Goal: Browse casually

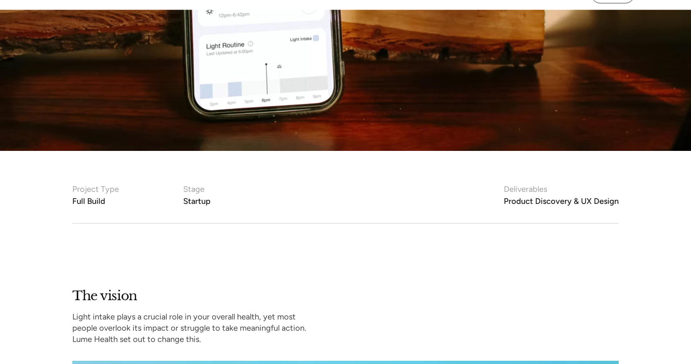
scroll to position [460, 0]
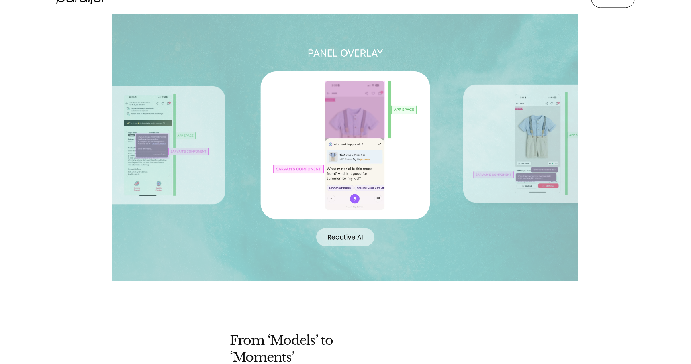
scroll to position [1602, 0]
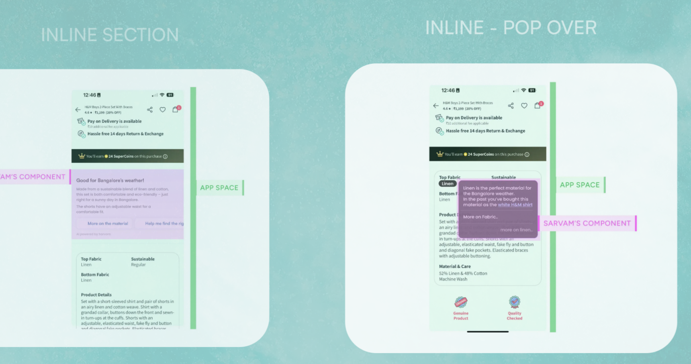
drag, startPoint x: 342, startPoint y: 159, endPoint x: 342, endPoint y: 125, distance: 34.1
click at [342, 125] on g at bounding box center [394, 170] width 809 height 377
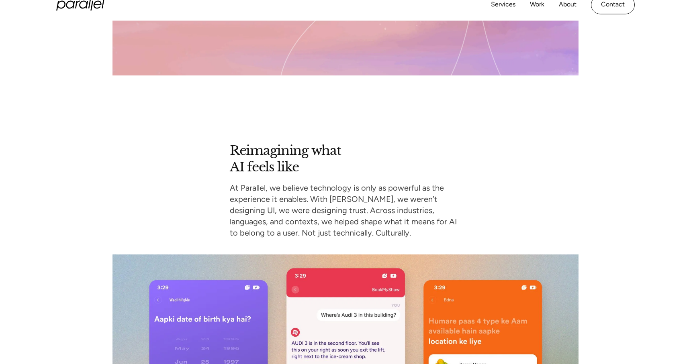
scroll to position [4692, 0]
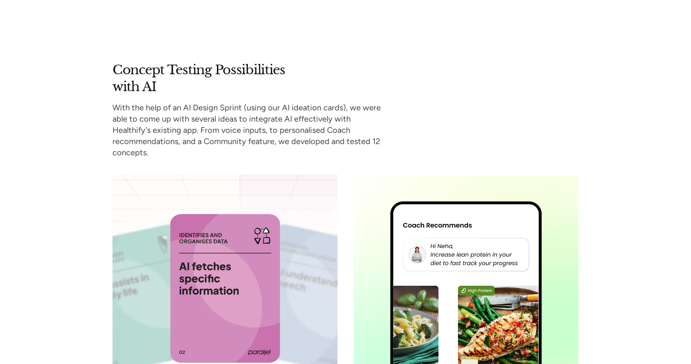
scroll to position [2484, 0]
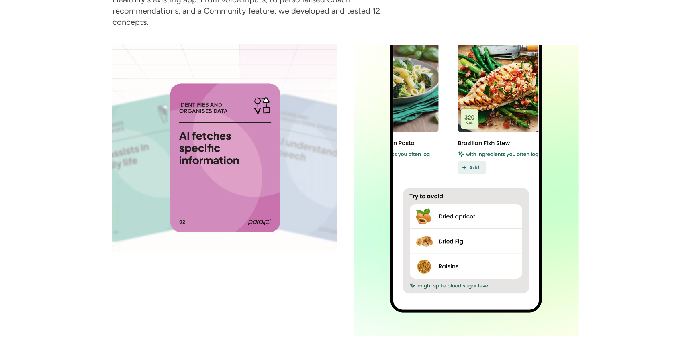
click at [500, 168] on image at bounding box center [465, 131] width 151 height 361
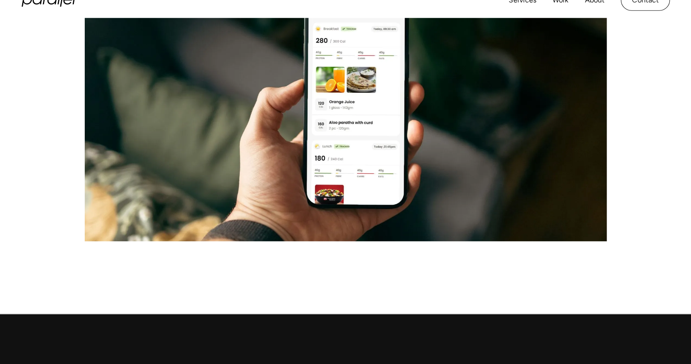
scroll to position [3448, 0]
